Goal: Task Accomplishment & Management: Use online tool/utility

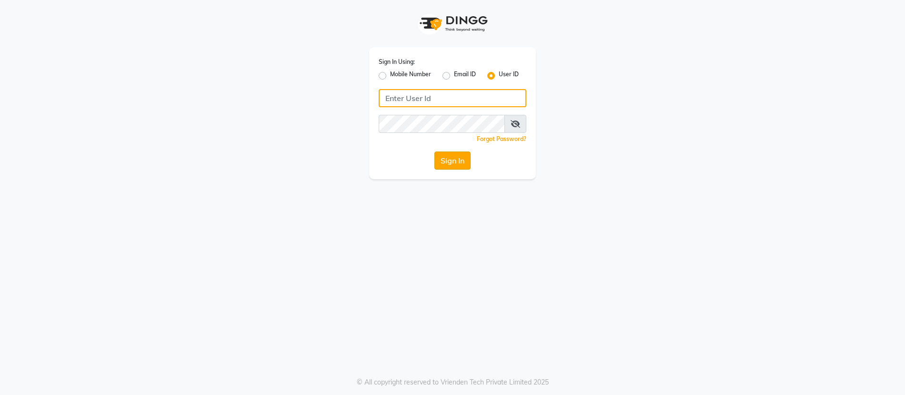
type input "subzcanvas"
click at [458, 166] on button "Sign In" at bounding box center [453, 161] width 36 height 18
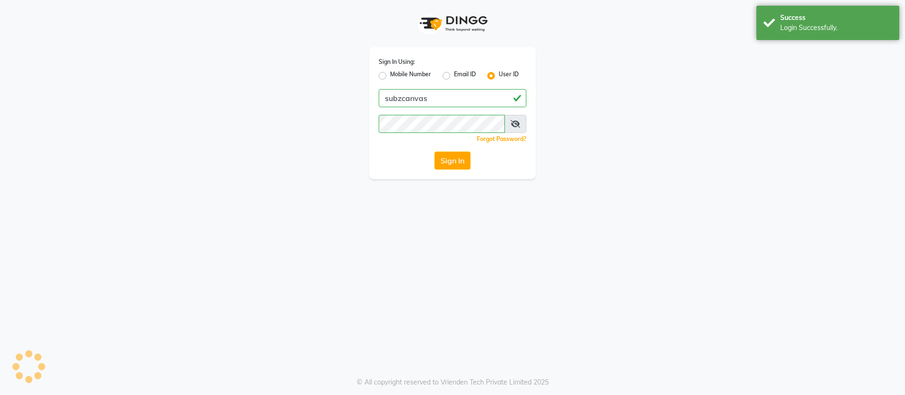
select select "service"
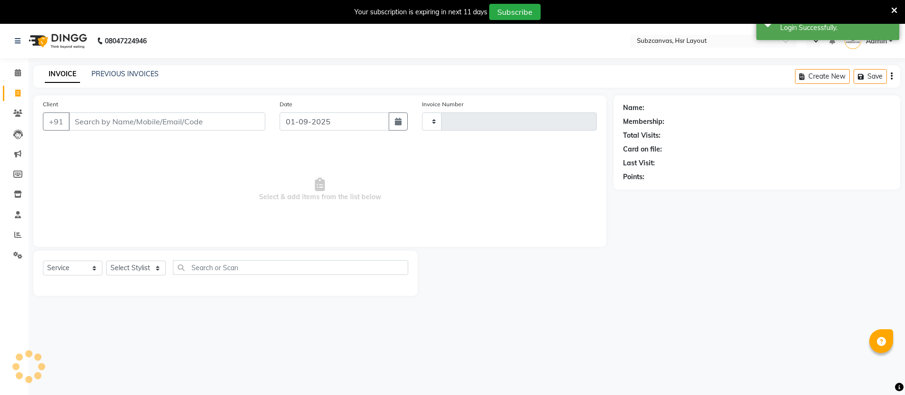
type input "0334"
select select "en"
select select "4894"
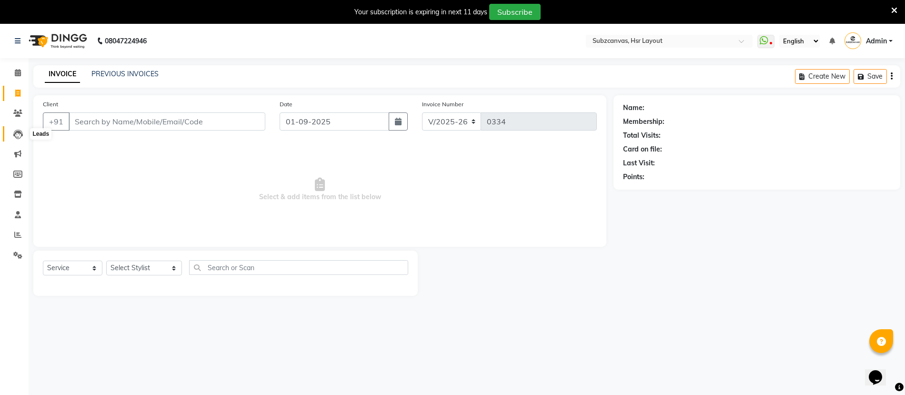
click at [20, 133] on icon at bounding box center [18, 135] width 10 height 10
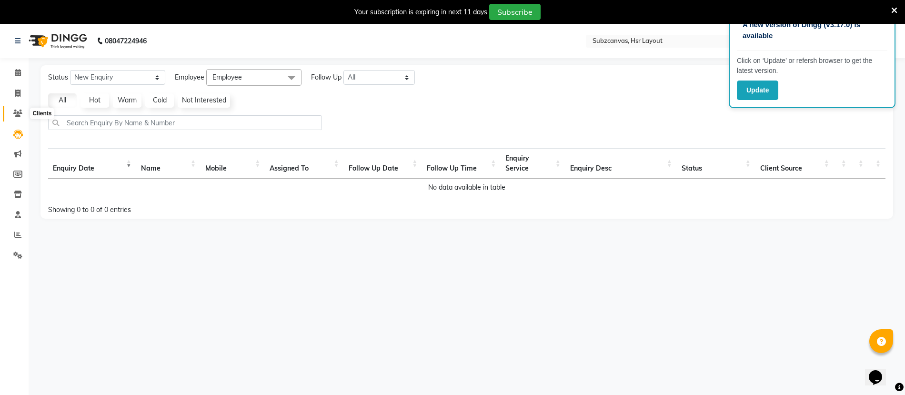
click at [18, 114] on icon at bounding box center [17, 113] width 9 height 7
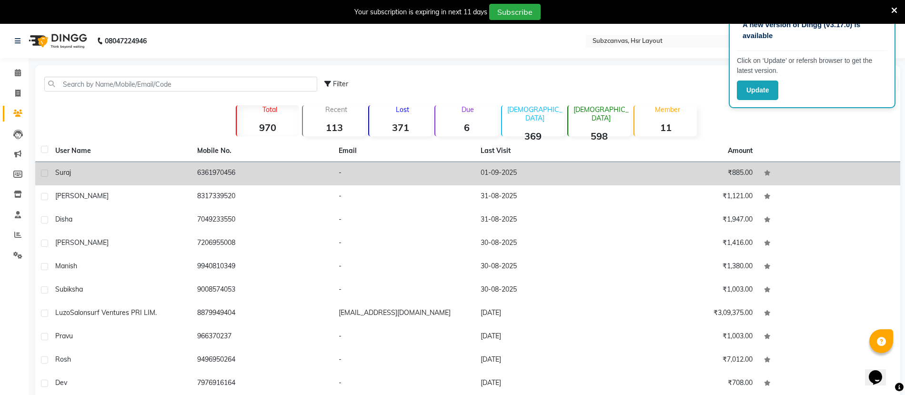
scroll to position [14, 0]
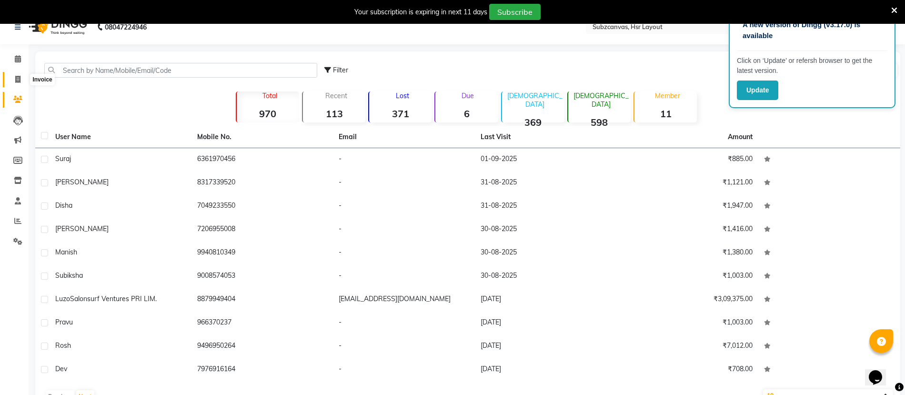
click at [18, 81] on icon at bounding box center [17, 79] width 5 height 7
select select "service"
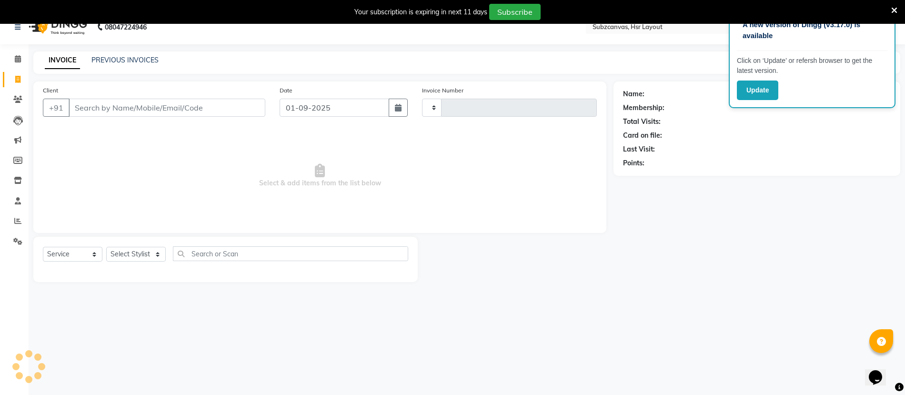
scroll to position [24, 0]
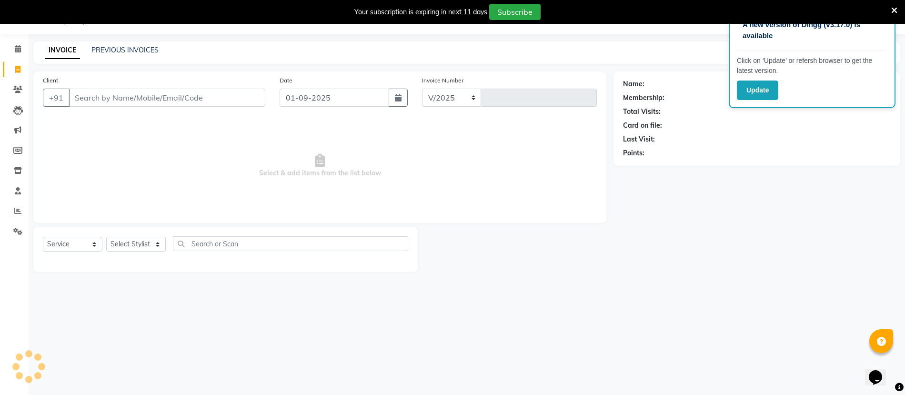
select select "4894"
type input "0334"
click at [19, 152] on icon at bounding box center [17, 150] width 9 height 7
select select
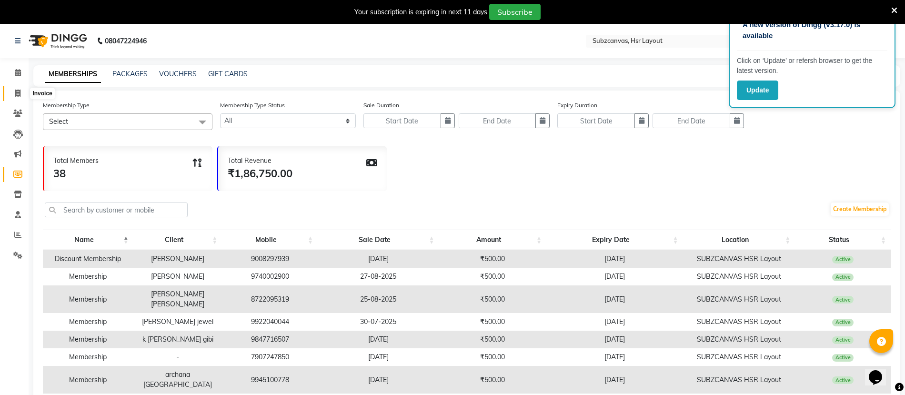
scroll to position [1, 0]
click at [16, 96] on span at bounding box center [18, 92] width 17 height 11
select select "4894"
select select "service"
